Goal: Task Accomplishment & Management: Manage account settings

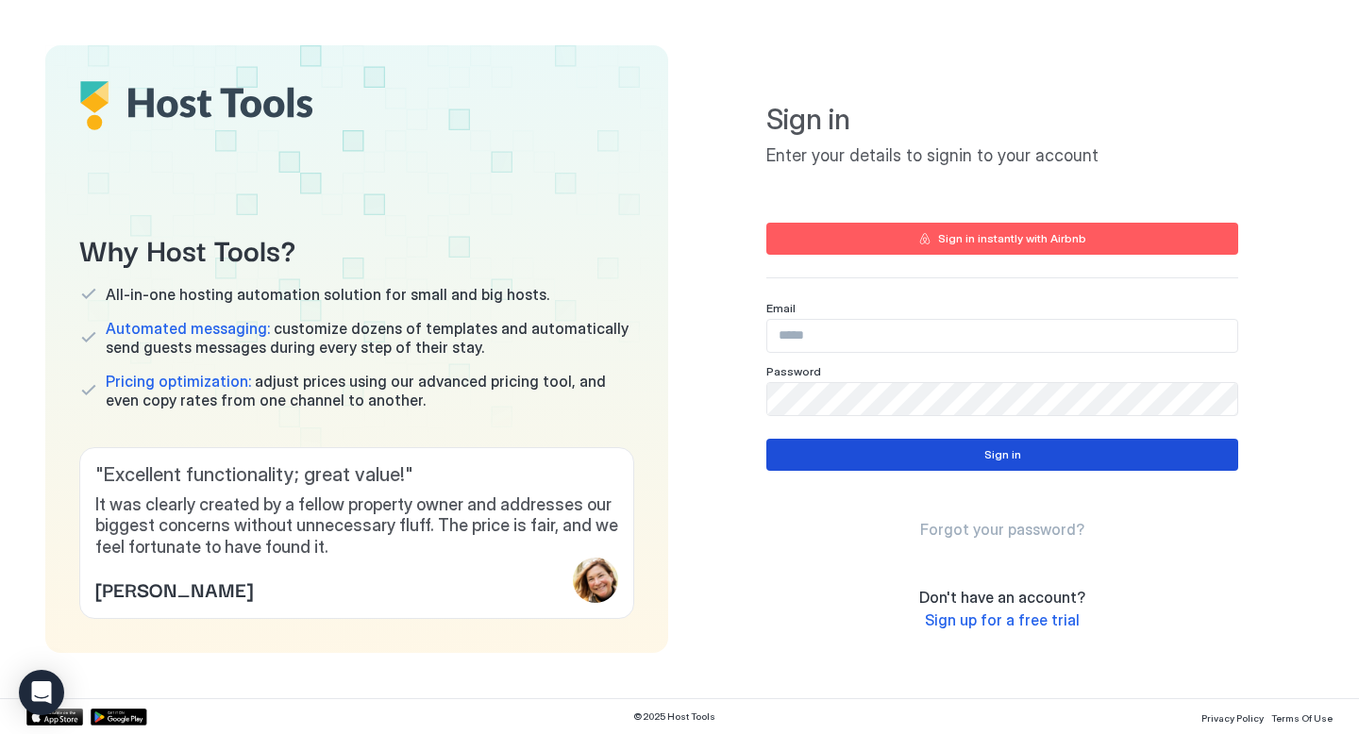
type input "**********"
click at [899, 448] on button "Sign in" at bounding box center [1003, 455] width 472 height 32
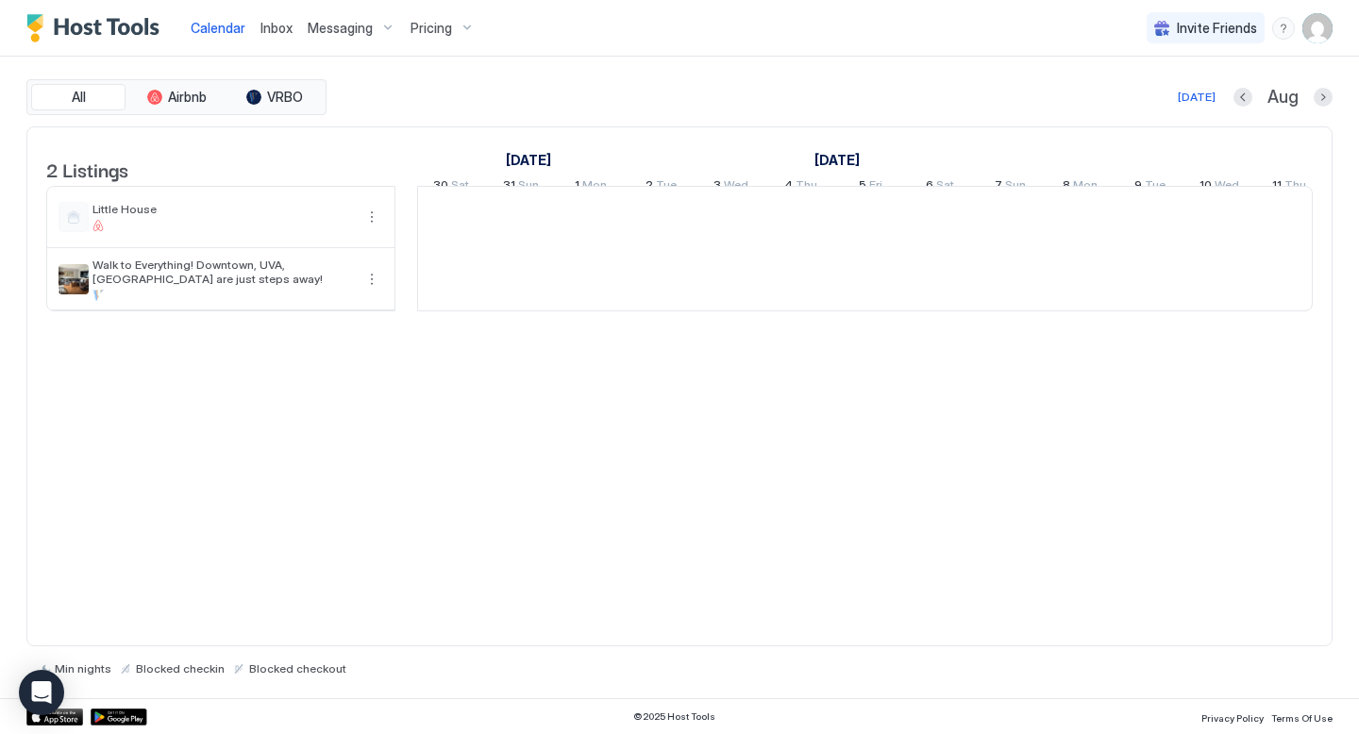
scroll to position [0, 1049]
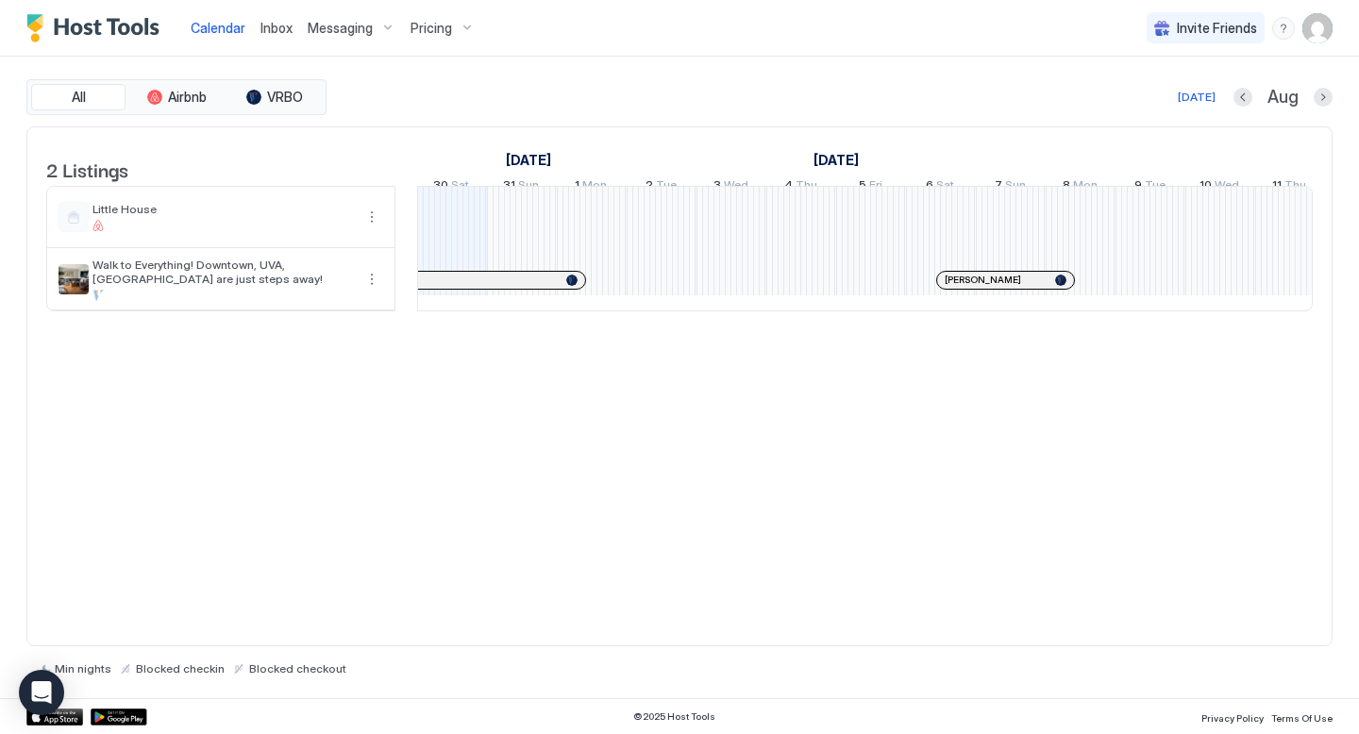
click at [1317, 29] on img "User profile" at bounding box center [1318, 28] width 30 height 30
click at [1150, 108] on span "Settings" at bounding box center [1147, 105] width 51 height 17
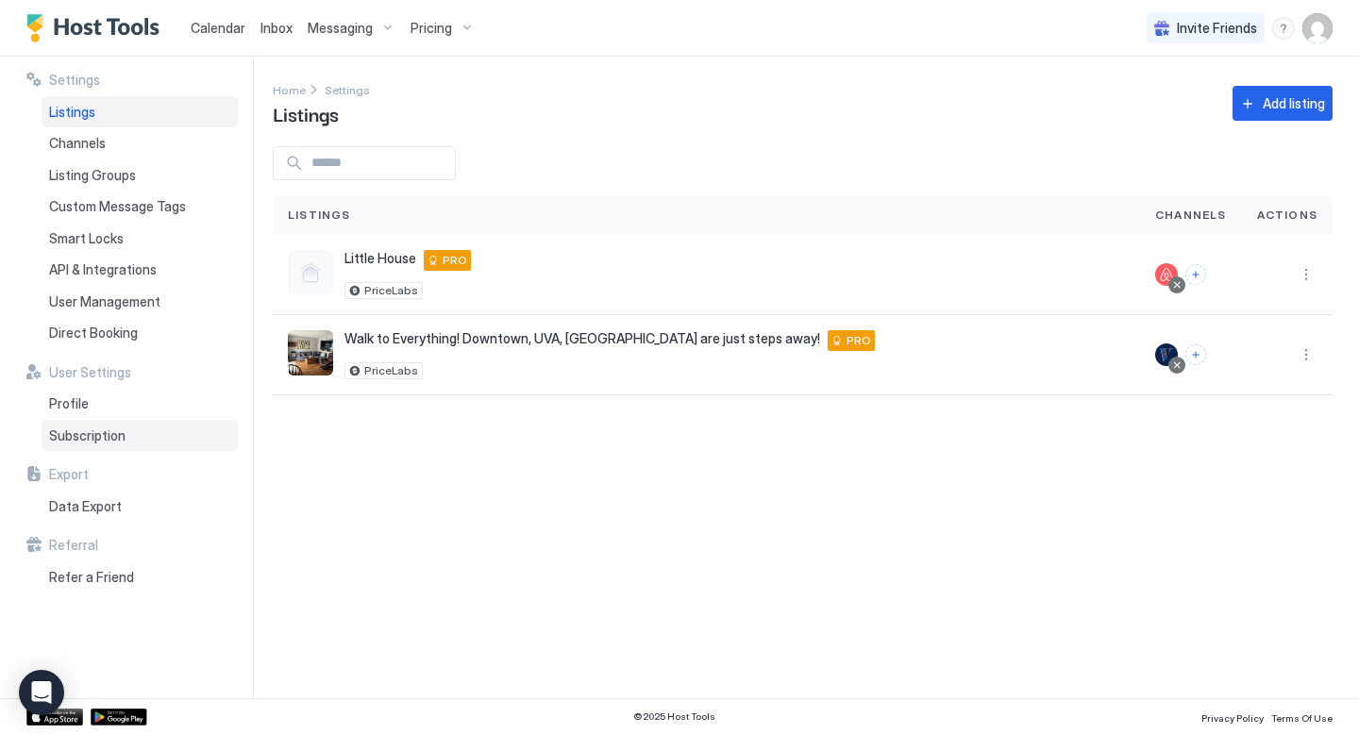
click at [94, 440] on span "Subscription" at bounding box center [87, 436] width 76 height 17
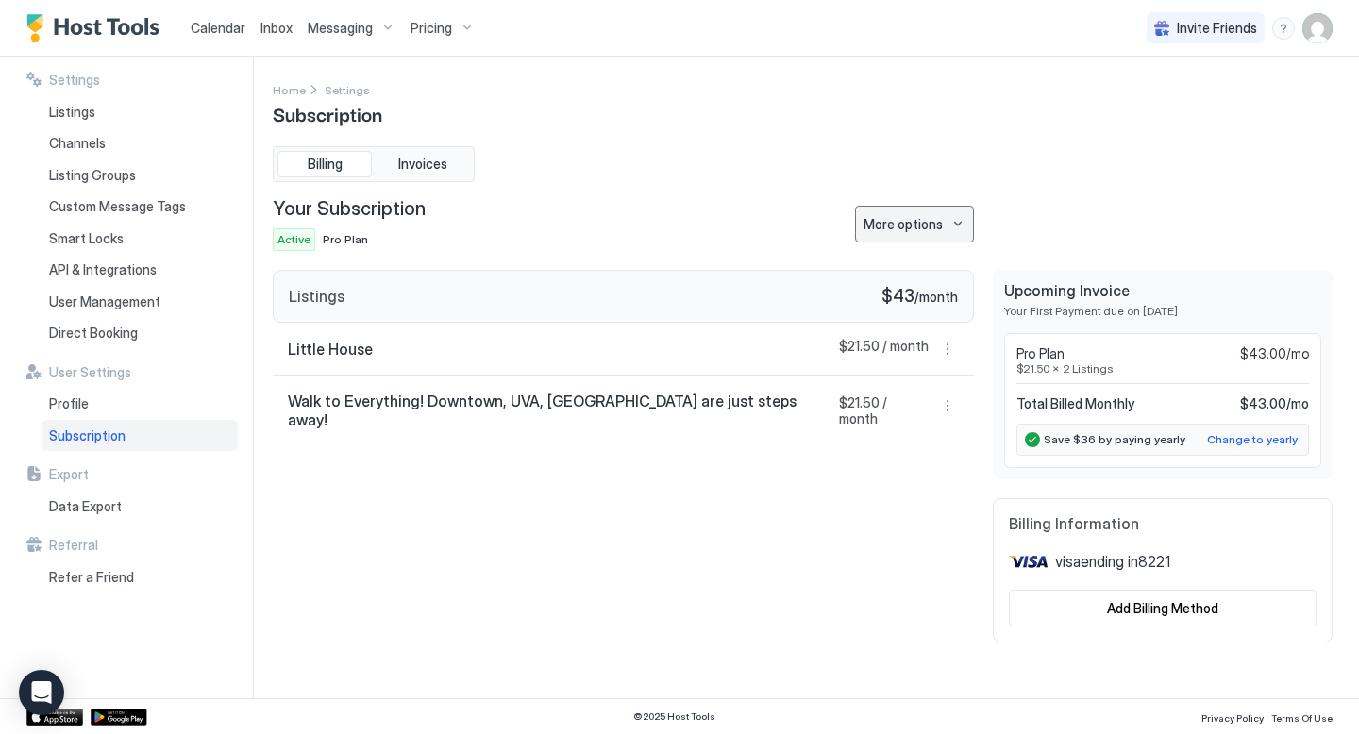
click at [963, 223] on button "More options" at bounding box center [914, 224] width 119 height 37
